Goal: Task Accomplishment & Management: Use online tool/utility

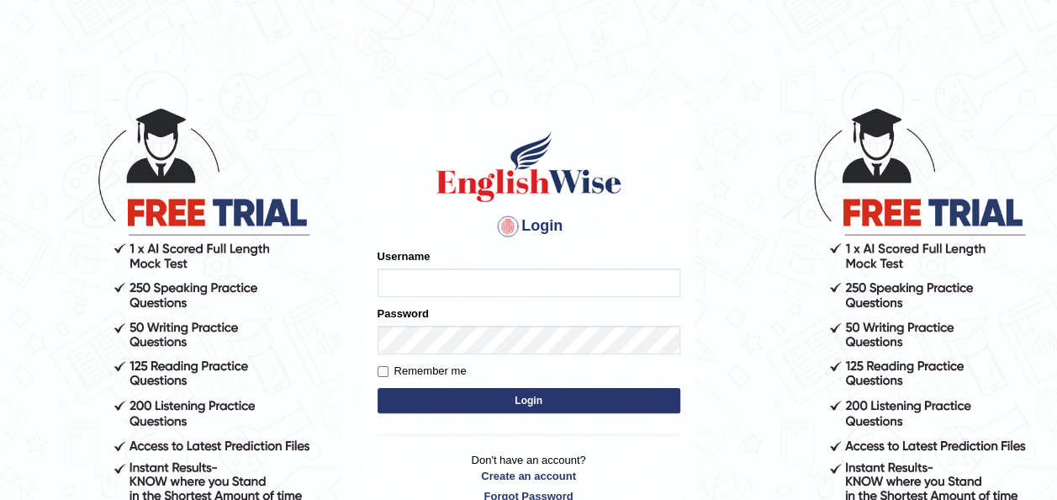
type input "Ranjodh12012002"
click at [412, 392] on button "Login" at bounding box center [529, 400] width 303 height 25
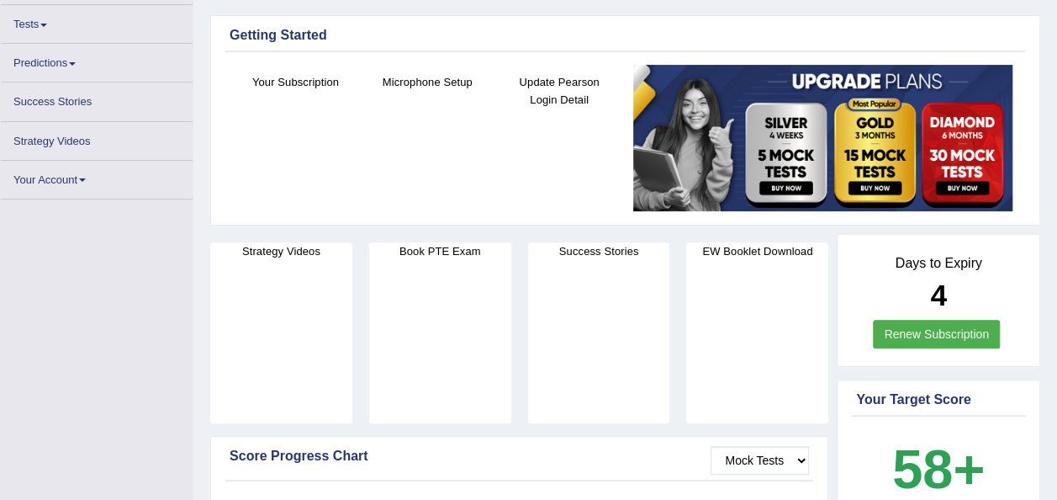
scroll to position [165, 0]
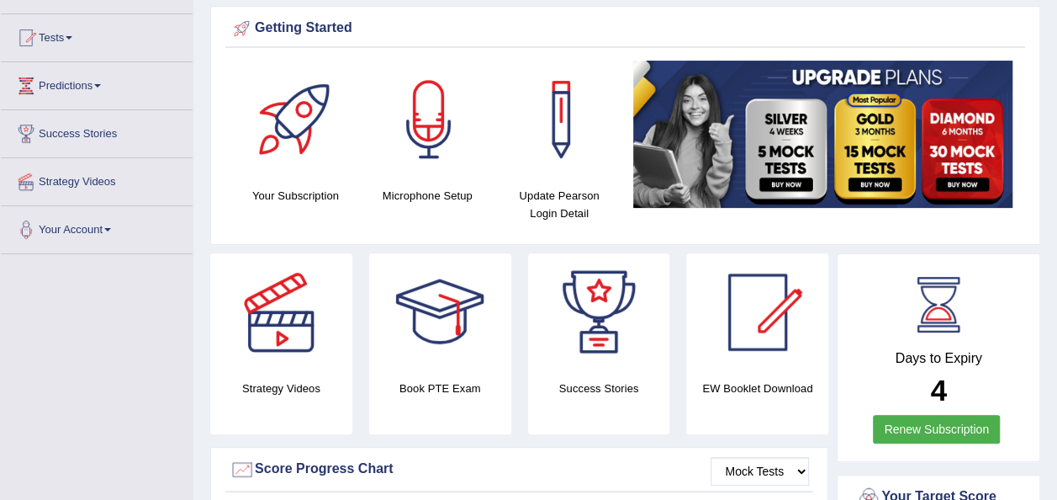
click at [101, 84] on span at bounding box center [97, 85] width 7 height 3
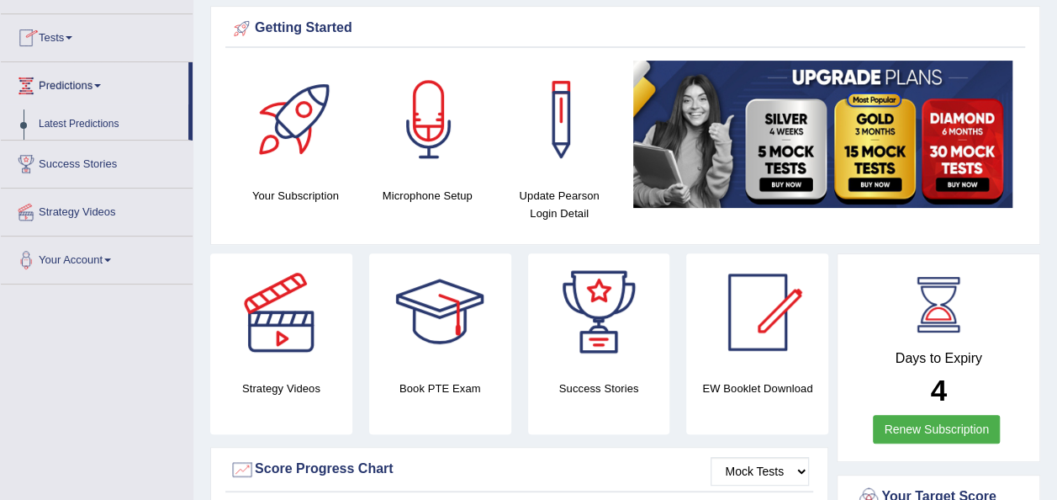
click at [77, 33] on link "Tests" at bounding box center [97, 35] width 192 height 42
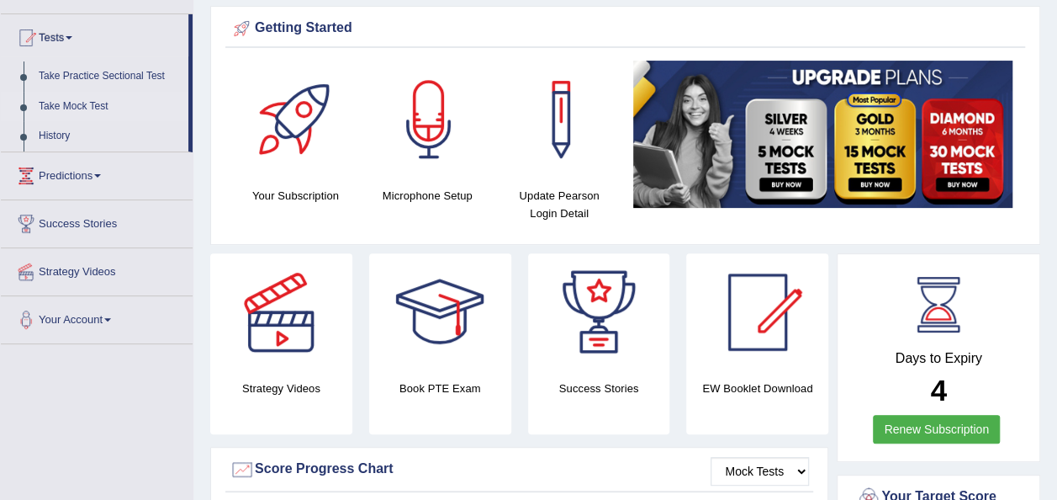
click at [100, 104] on link "Take Mock Test" at bounding box center [109, 107] width 157 height 30
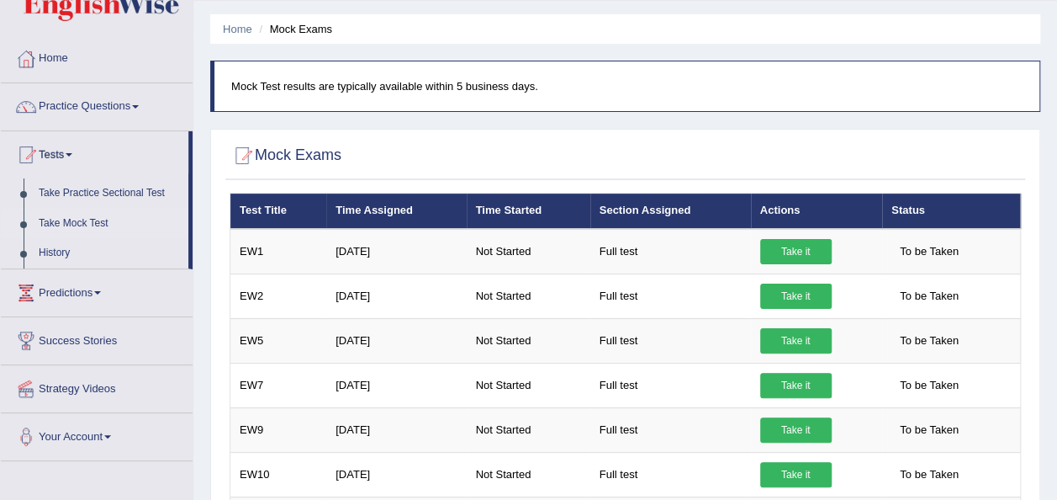
scroll to position [47, 0]
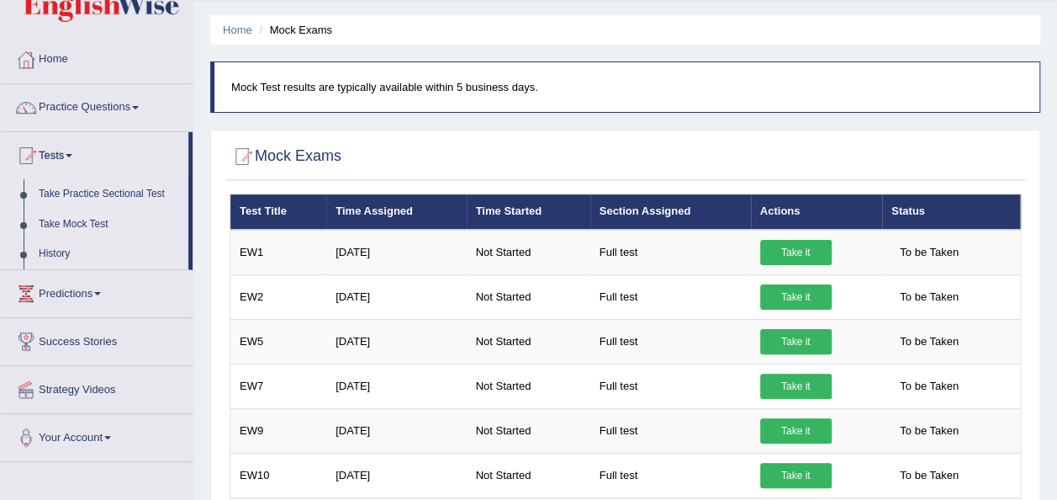
click at [94, 192] on link "Take Practice Sectional Test" at bounding box center [109, 194] width 157 height 30
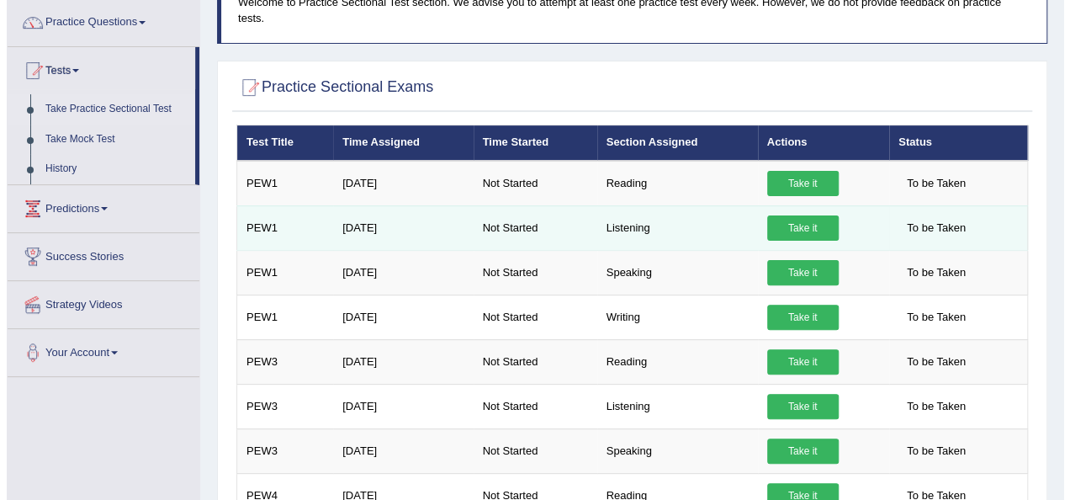
scroll to position [133, 0]
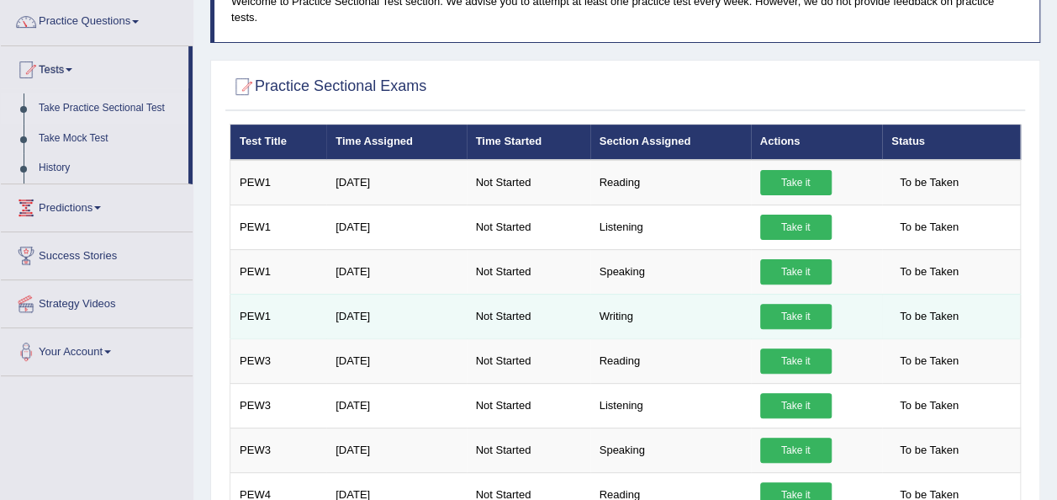
click at [794, 304] on link "Take it" at bounding box center [795, 316] width 71 height 25
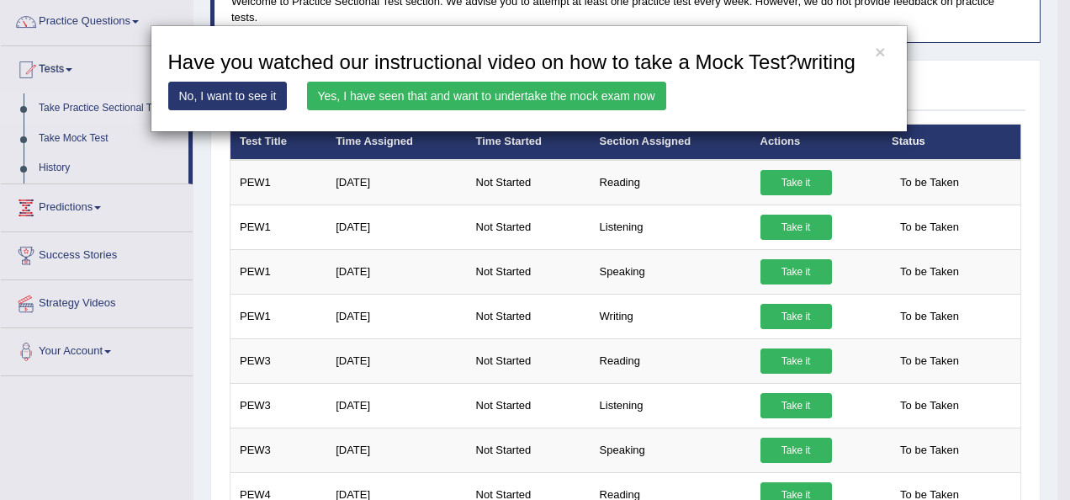
click at [474, 93] on link "Yes, I have seen that and want to undertake the mock exam now" at bounding box center [486, 96] width 359 height 29
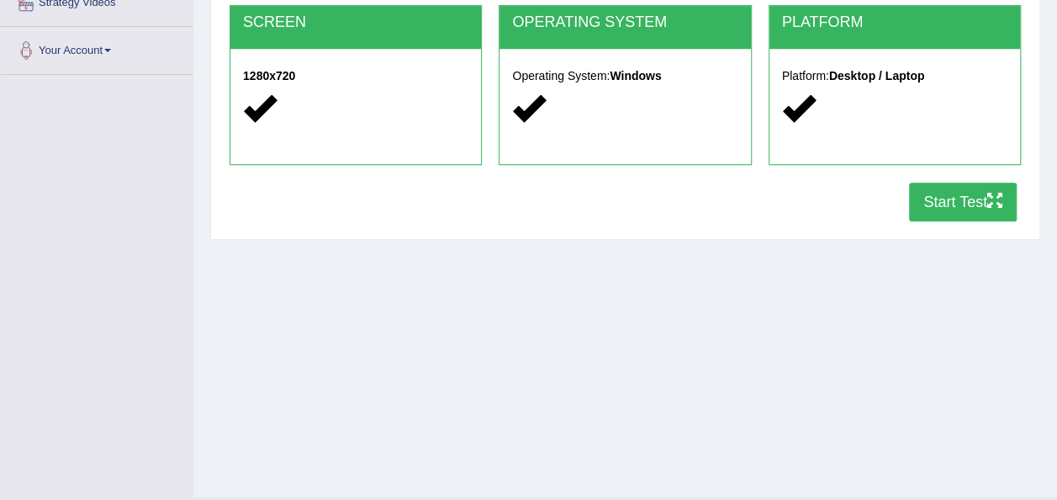
scroll to position [345, 0]
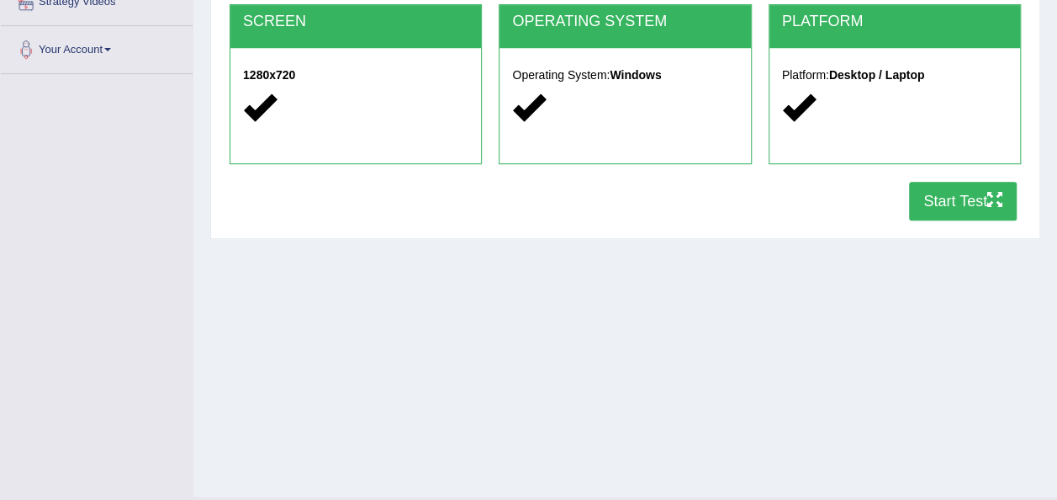
click at [934, 195] on button "Start Test" at bounding box center [963, 201] width 108 height 39
